Goal: Task Accomplishment & Management: Use online tool/utility

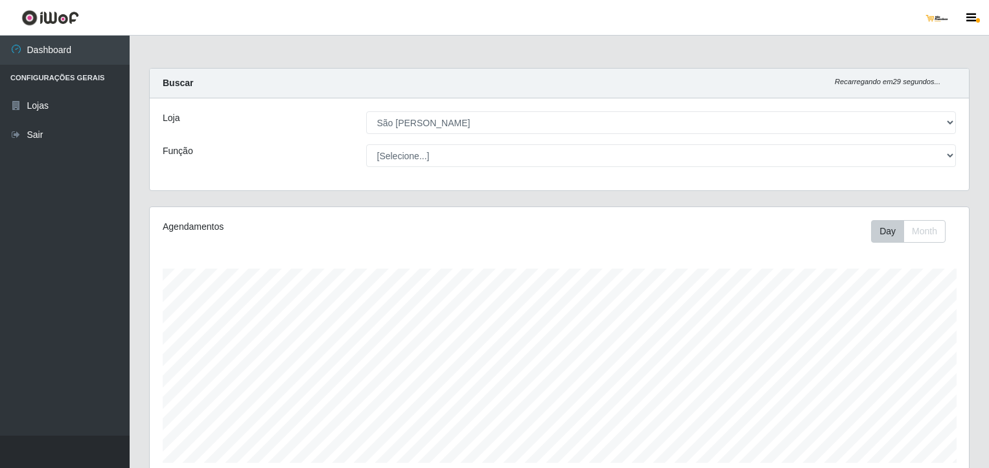
select select "168"
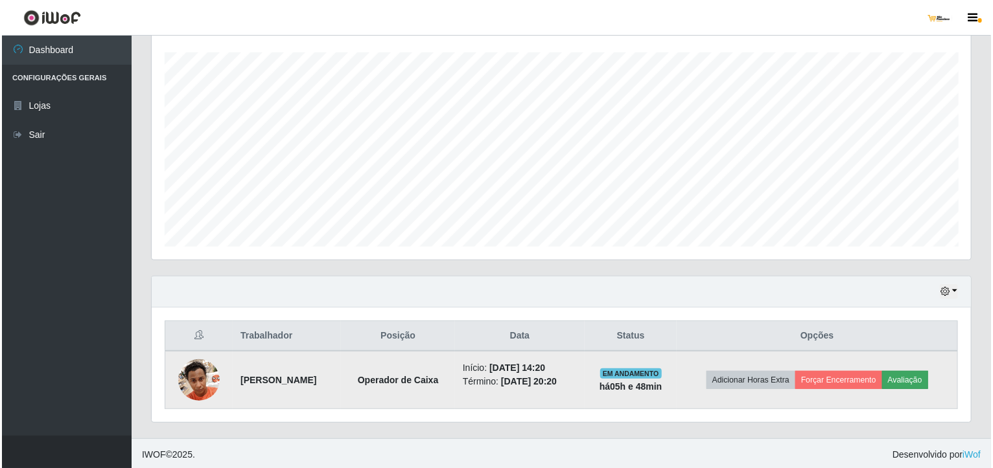
scroll to position [269, 819]
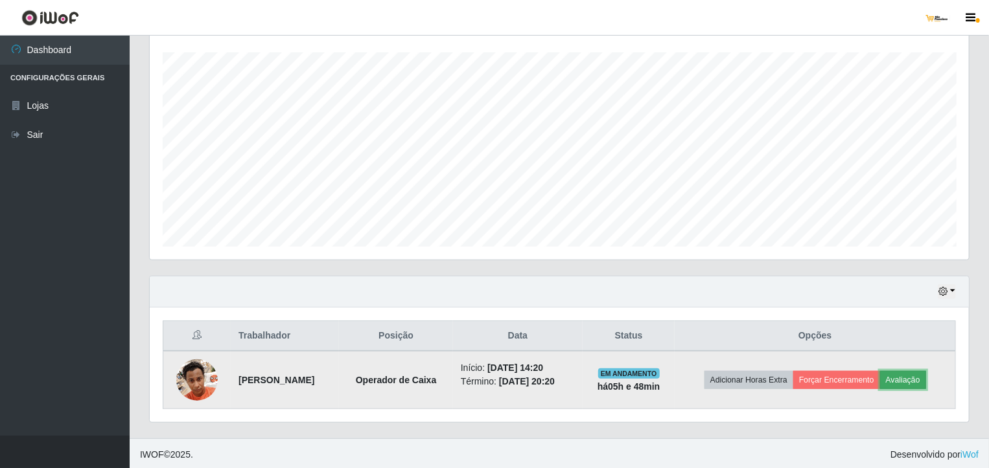
click at [908, 376] on button "Avaliação" at bounding box center [903, 380] width 46 height 18
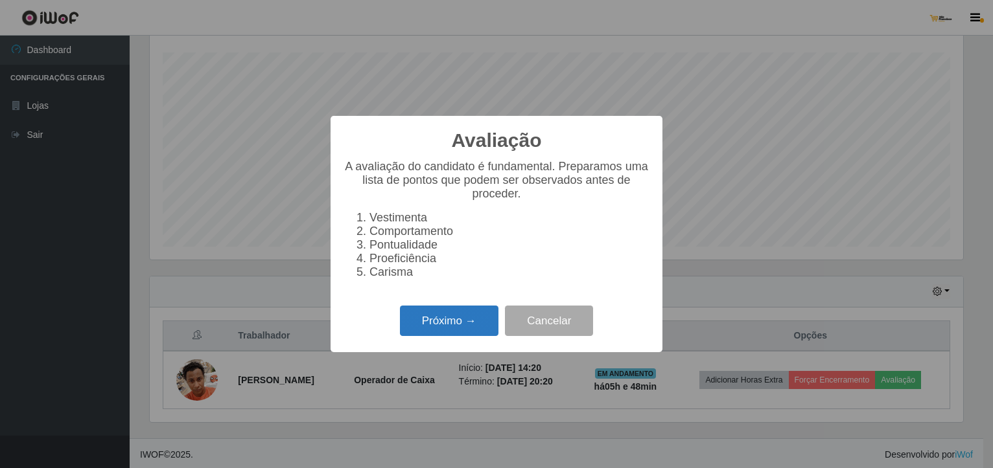
click at [474, 335] on button "Próximo →" at bounding box center [449, 321] width 98 height 30
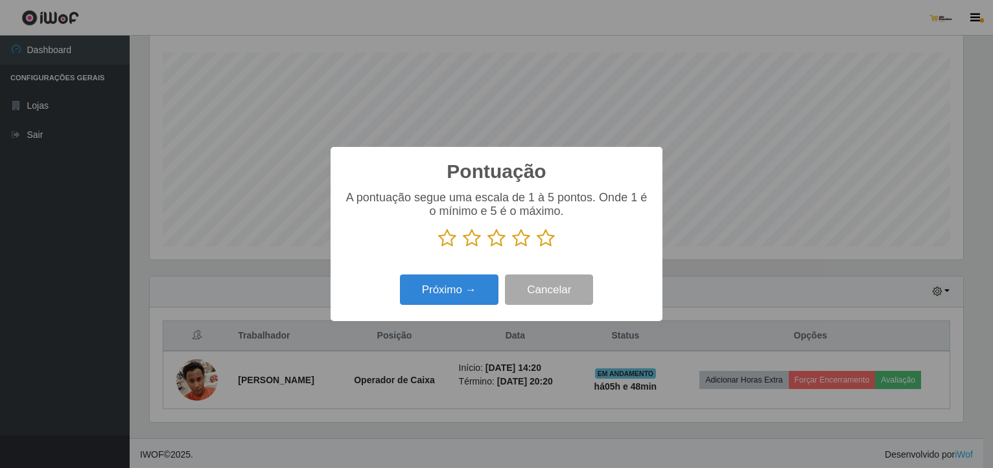
scroll to position [647719, 647174]
click at [548, 238] on icon at bounding box center [546, 238] width 18 height 19
click at [537, 248] on input "radio" at bounding box center [537, 248] width 0 height 0
click at [472, 291] on button "Próximo →" at bounding box center [449, 290] width 98 height 30
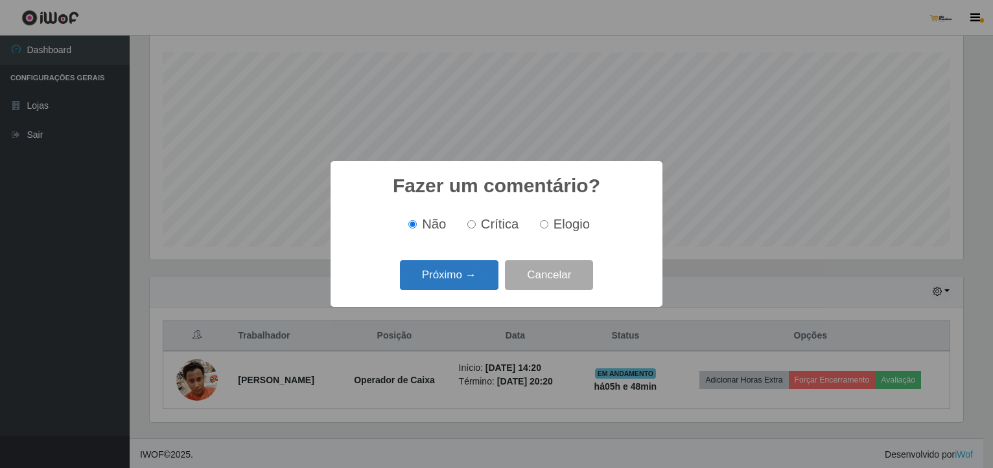
click at [472, 290] on button "Próximo →" at bounding box center [449, 275] width 98 height 30
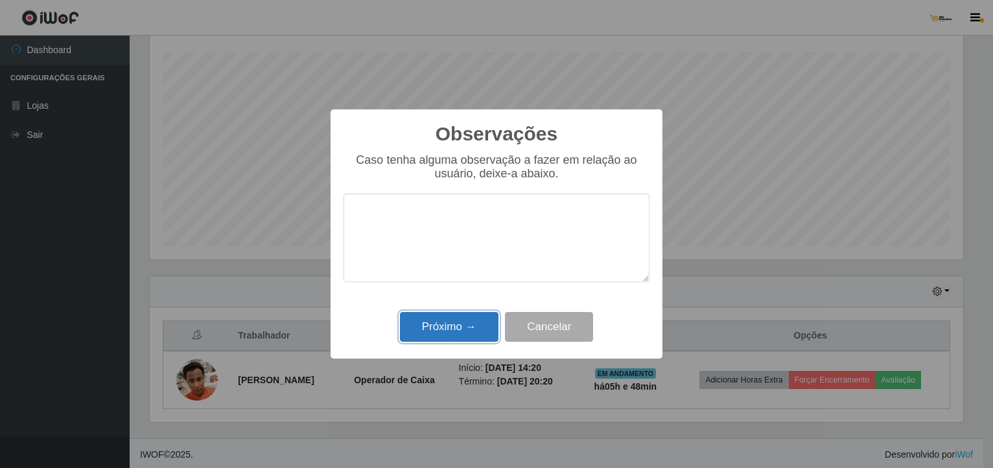
click at [465, 326] on button "Próximo →" at bounding box center [449, 327] width 98 height 30
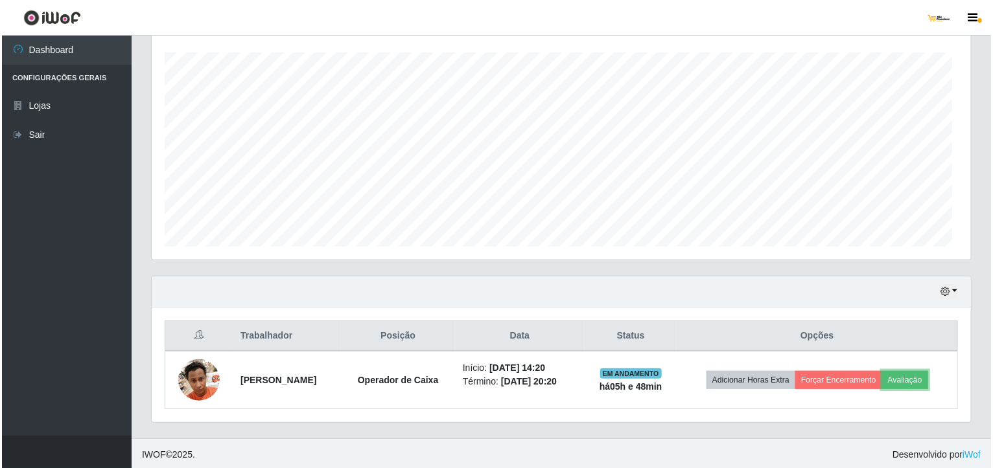
scroll to position [269, 819]
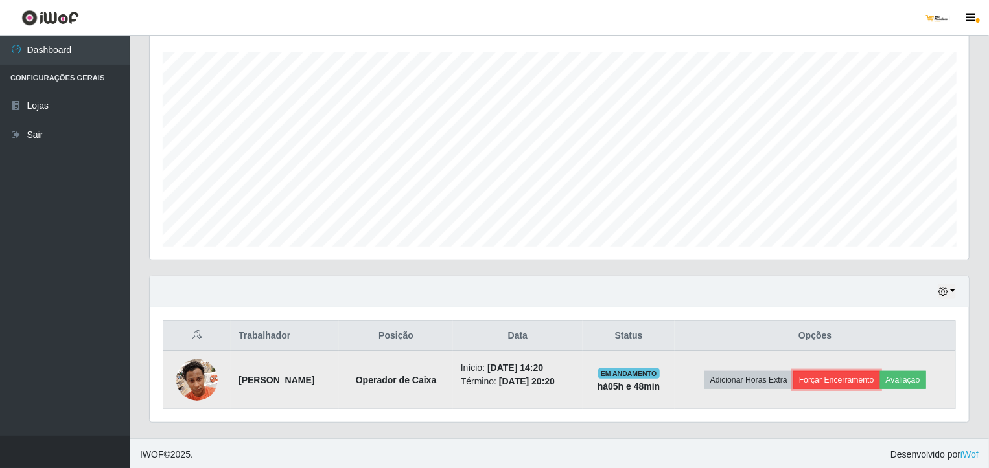
click at [835, 378] on button "Forçar Encerramento" at bounding box center [836, 380] width 87 height 18
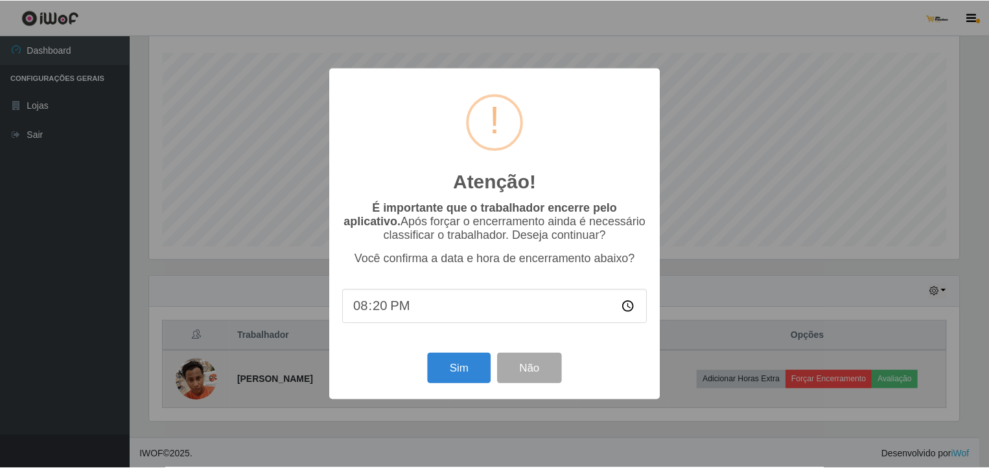
scroll to position [269, 814]
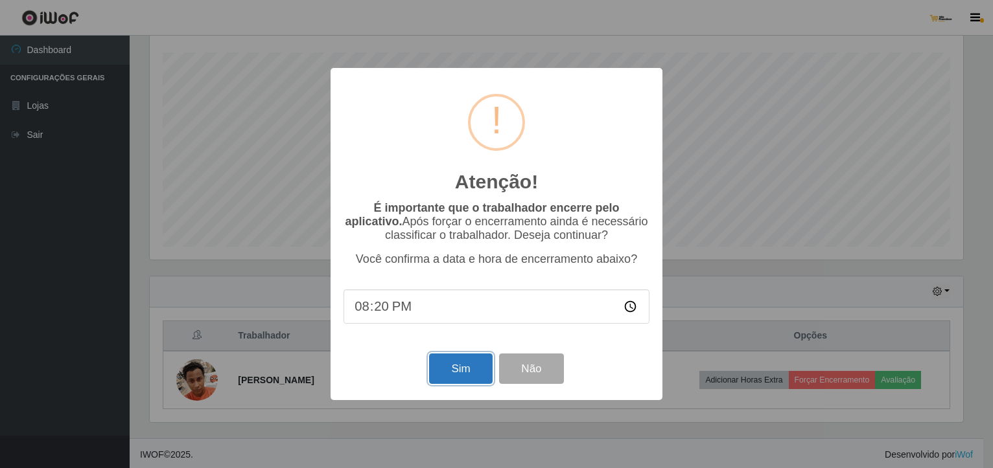
click at [470, 377] on button "Sim" at bounding box center [460, 369] width 63 height 30
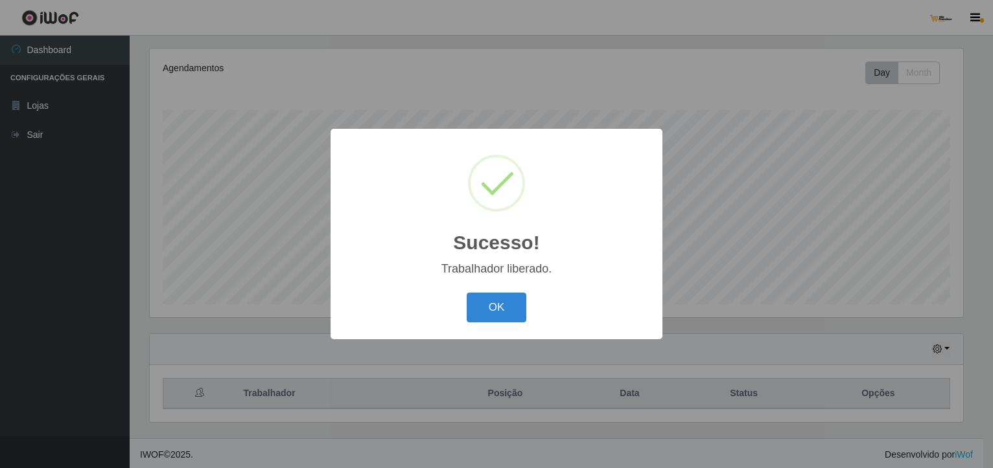
click at [482, 288] on div "Sucesso! × Trabalhador liberado. OK Cancel" at bounding box center [496, 234] width 332 height 210
click at [503, 307] on button "OK" at bounding box center [497, 308] width 60 height 30
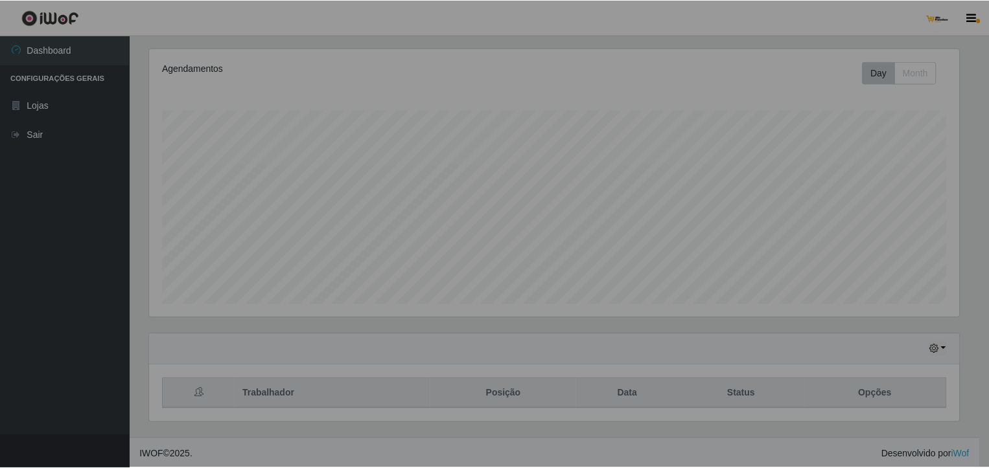
scroll to position [269, 819]
